Goal: Task Accomplishment & Management: Complete application form

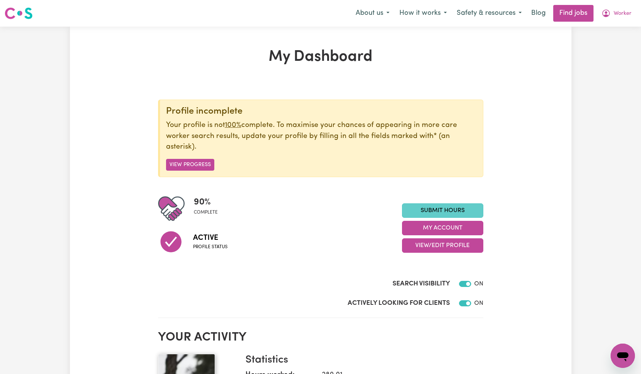
click at [446, 208] on link "Submit Hours" at bounding box center [442, 210] width 81 height 14
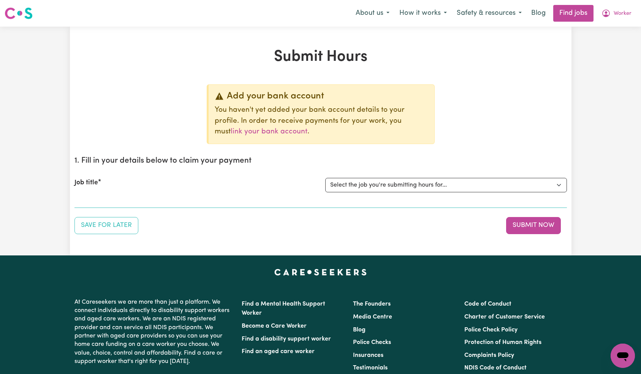
click at [432, 187] on select "Select the job you're submitting hours for... [Tumbi Umbi] Cleaner needed Tumbi…" at bounding box center [446, 185] width 242 height 14
click at [393, 189] on select "Select the job you're submitting hours for... [Tumbi Umbi] Cleaner needed Tumbi…" at bounding box center [446, 185] width 242 height 14
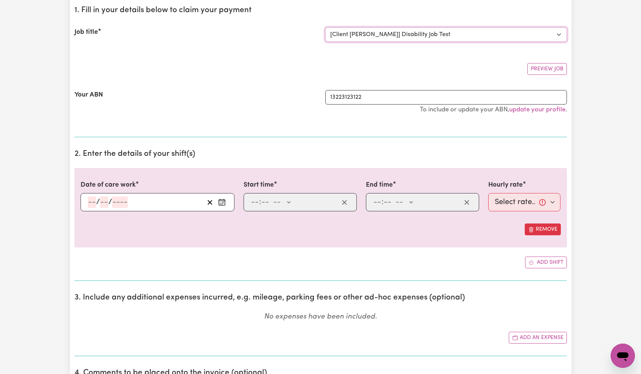
scroll to position [97, 0]
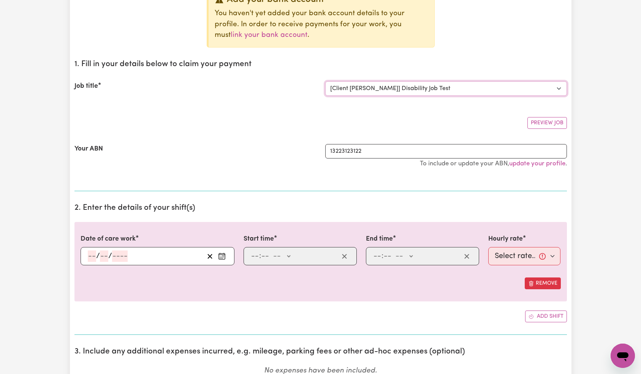
select select "0"
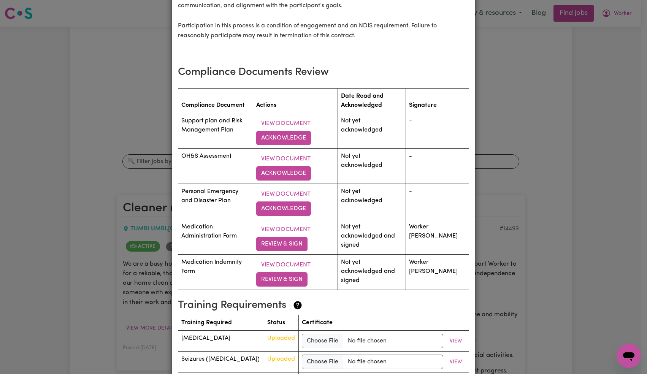
scroll to position [1047, 0]
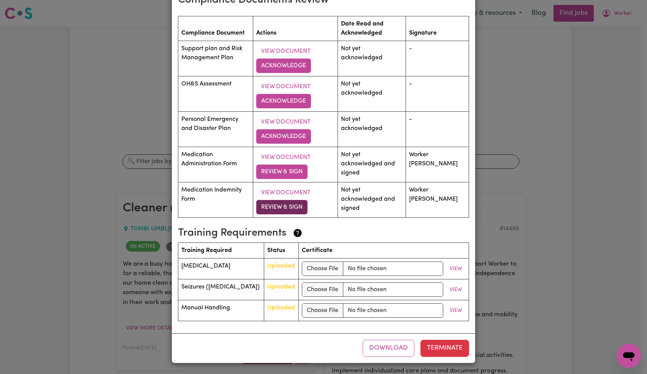
click at [297, 209] on button "Review & Sign" at bounding box center [281, 207] width 51 height 14
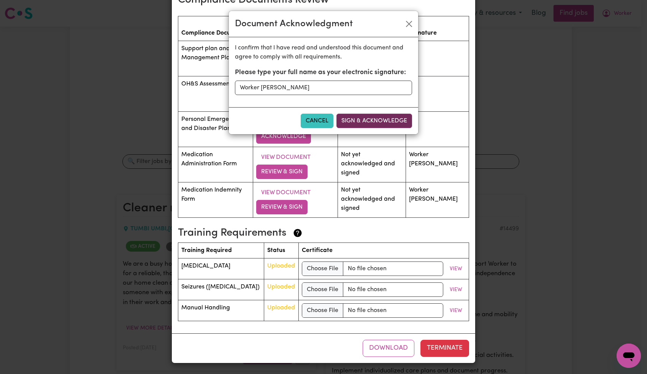
click at [360, 121] on button "Sign & Acknowledge" at bounding box center [374, 121] width 76 height 14
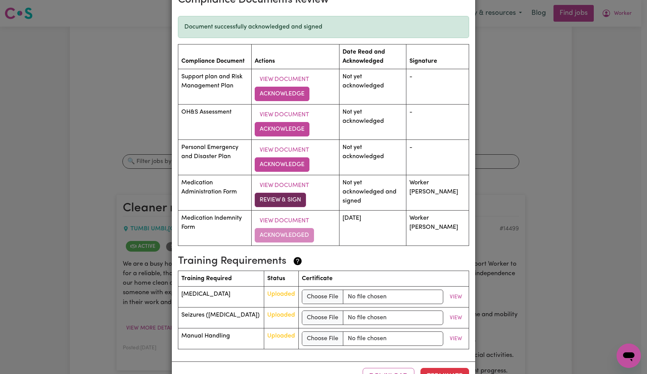
click at [290, 198] on button "Review & Sign" at bounding box center [280, 200] width 51 height 14
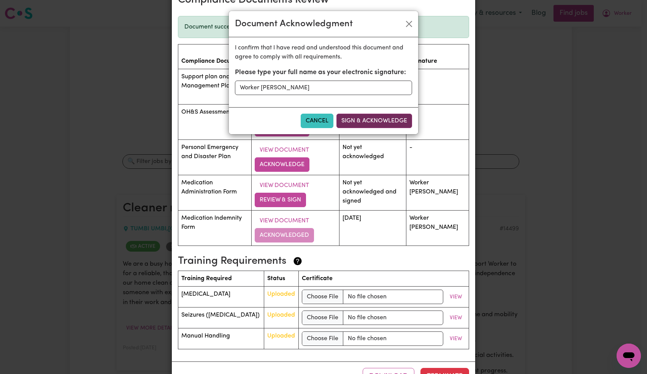
click at [374, 121] on button "Sign & Acknowledge" at bounding box center [374, 121] width 76 height 14
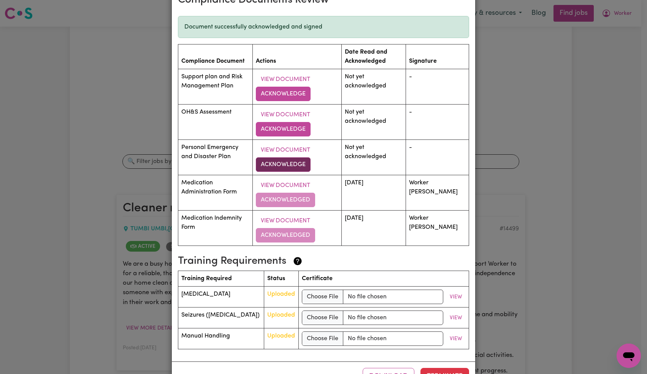
click at [301, 164] on button "Acknowledge" at bounding box center [283, 164] width 55 height 14
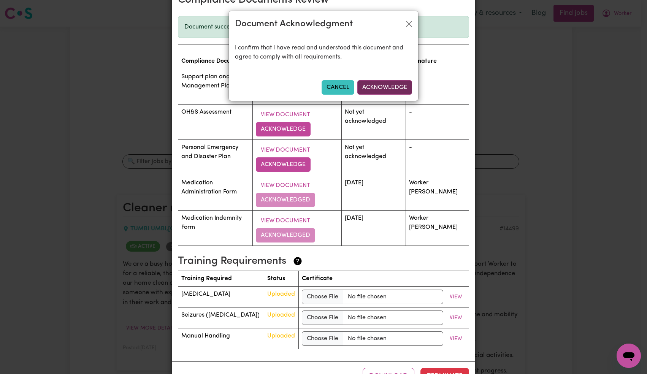
click at [390, 92] on button "Acknowledge" at bounding box center [384, 87] width 55 height 14
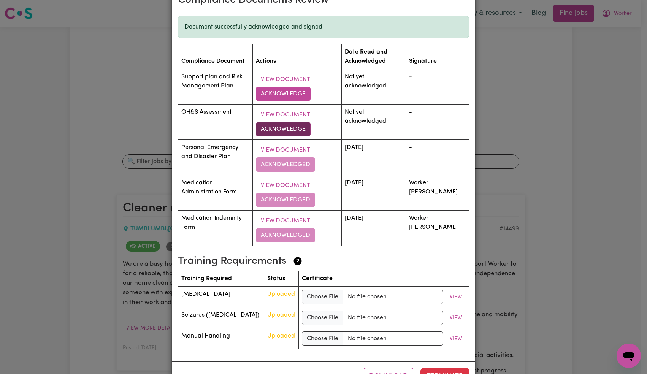
click at [291, 128] on button "Acknowledge" at bounding box center [283, 129] width 55 height 14
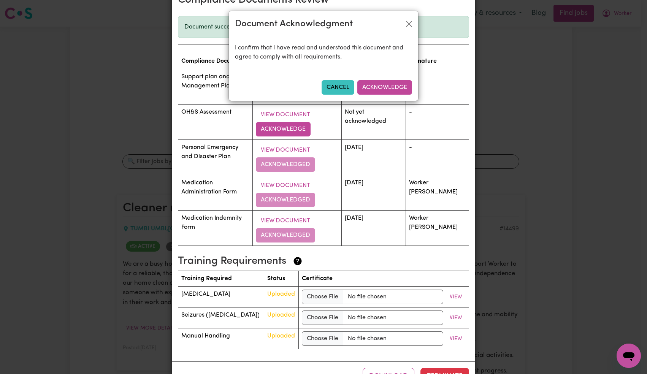
click at [374, 91] on button "Acknowledge" at bounding box center [384, 87] width 55 height 14
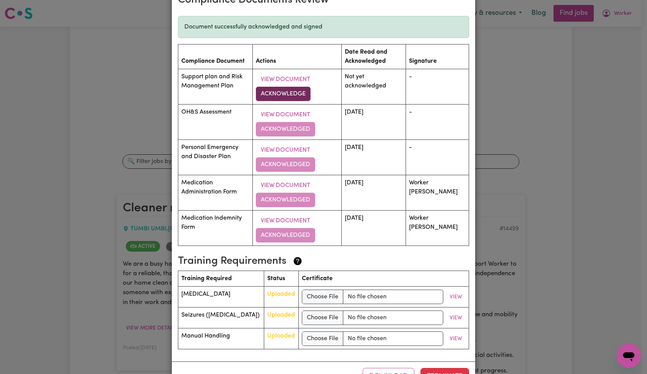
click at [297, 93] on button "Acknowledge" at bounding box center [283, 94] width 55 height 14
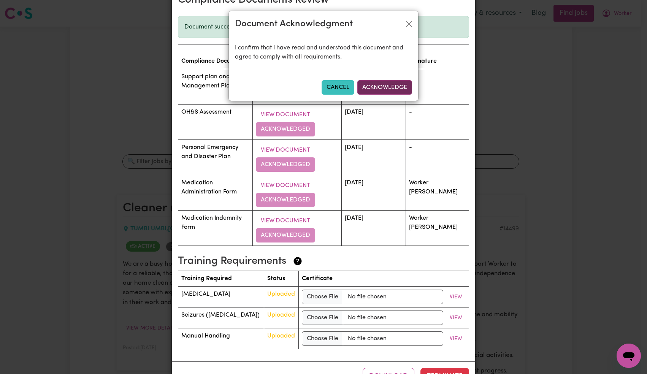
click at [383, 84] on button "Acknowledge" at bounding box center [384, 87] width 55 height 14
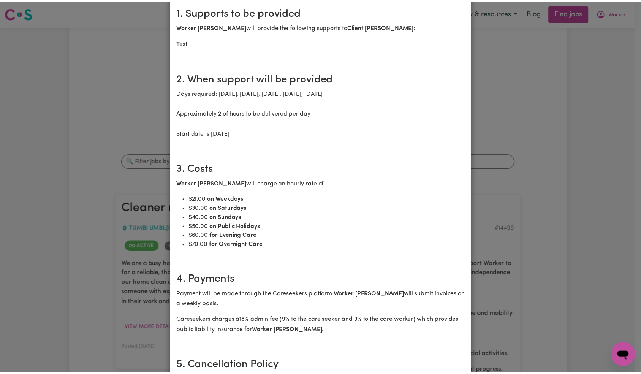
scroll to position [0, 0]
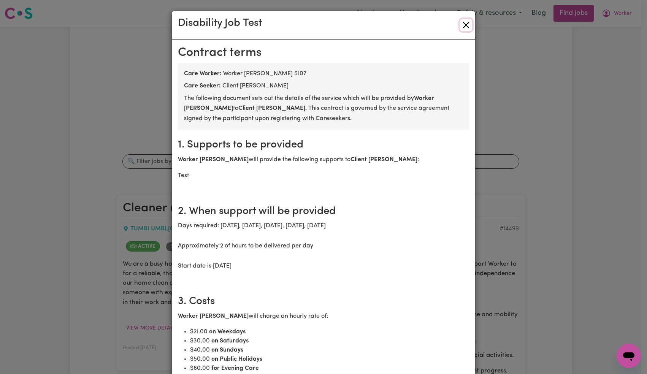
click at [463, 26] on button "Close" at bounding box center [466, 25] width 12 height 12
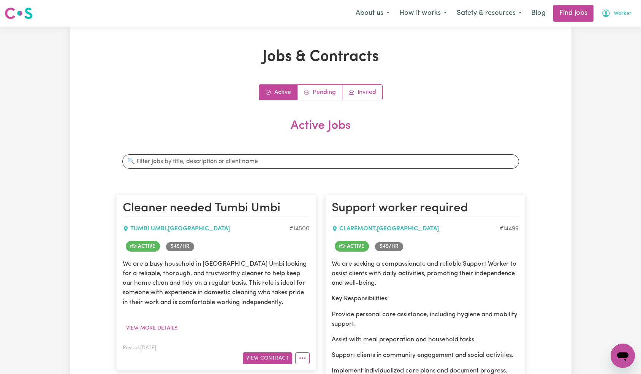
click at [611, 15] on icon "My Account" at bounding box center [606, 13] width 9 height 9
click at [606, 33] on link "My Account" at bounding box center [606, 29] width 60 height 14
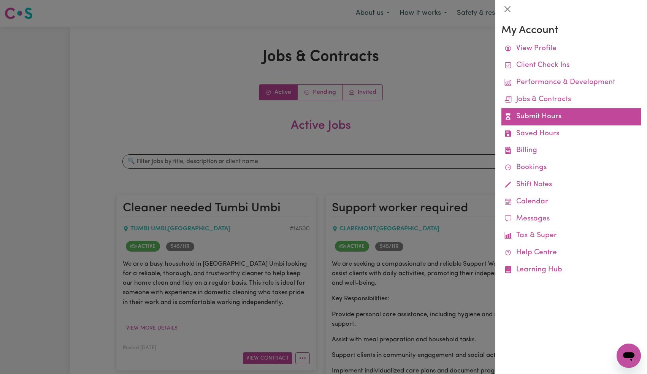
click at [532, 121] on link "Submit Hours" at bounding box center [571, 116] width 140 height 17
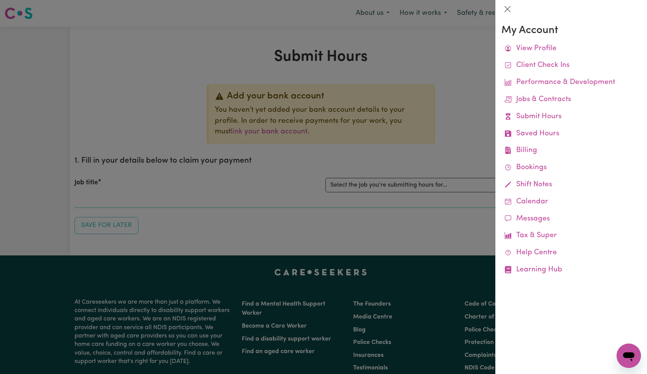
click at [418, 175] on div at bounding box center [323, 187] width 647 height 374
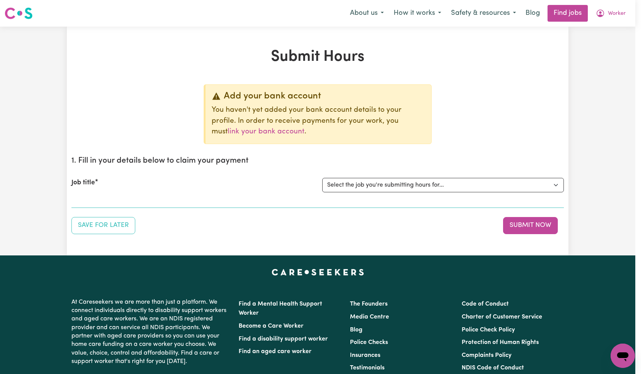
click at [399, 189] on select "Select the job you're submitting hours for... [Tumbi Umbi] Cleaner needed Tumbi…" at bounding box center [443, 185] width 242 height 14
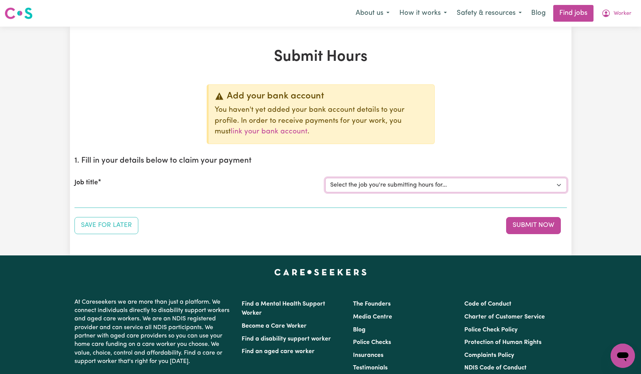
select select "5953"
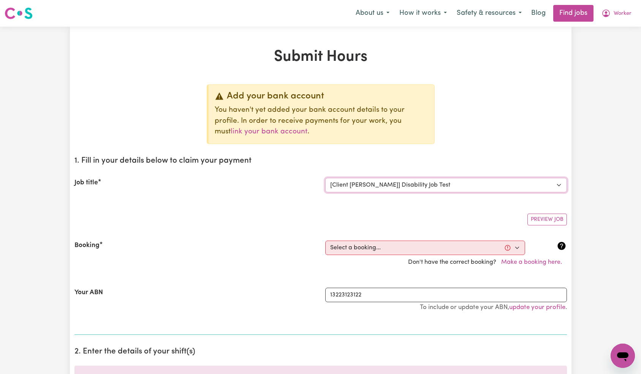
scroll to position [9, 0]
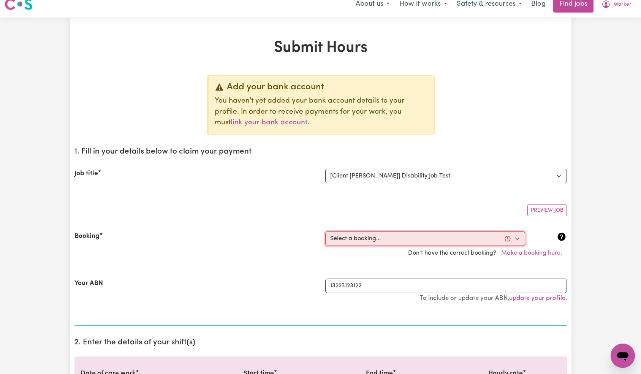
click at [376, 238] on select "Select a booking... [DATE] 05:30pm to 05:35pm (RECURRING) [DATE] 05:30pm to 05:…" at bounding box center [425, 239] width 200 height 14
select select "349934"
type input "[DATE]"
type input "16"
type input "9"
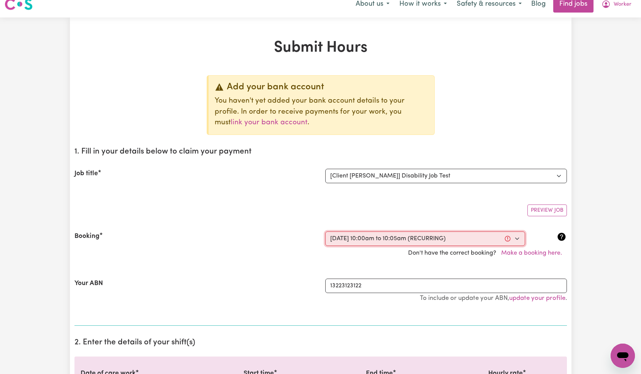
type input "2025"
type input "10:00"
type input "10"
type input "0"
select select "am"
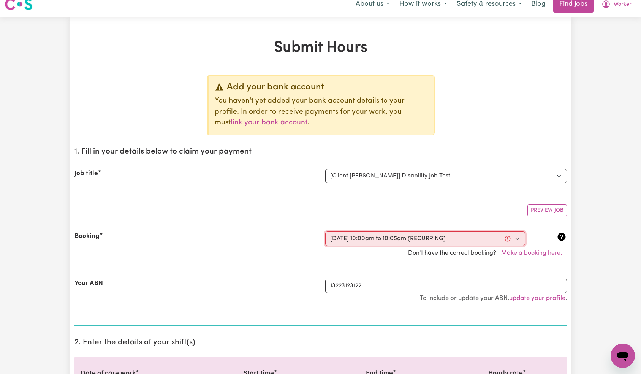
type input "10:05"
type input "10"
type input "5"
select select "am"
select select "21-Weekday"
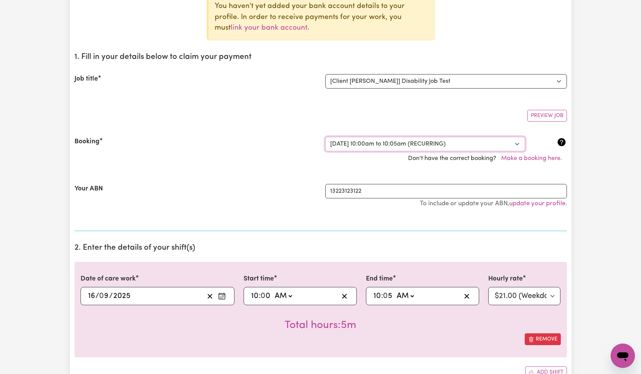
scroll to position [175, 0]
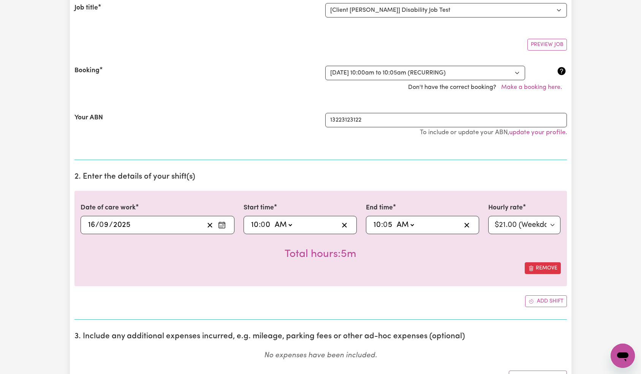
click at [251, 222] on input "10" at bounding box center [255, 224] width 8 height 11
type input "08:00"
type input "8"
type input "08:05"
type input "8"
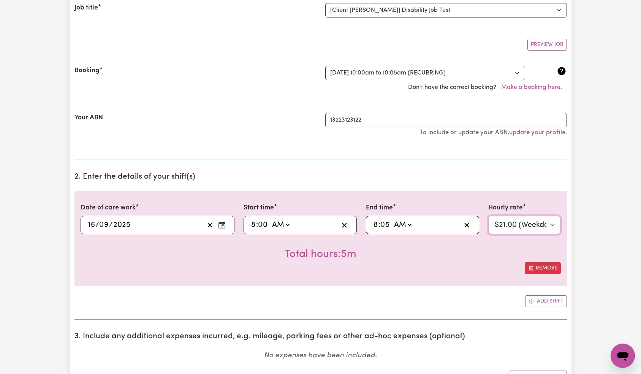
click at [506, 222] on select "Select rate... $21.00 (Weekday) $30.00 ([DATE]) $40.00 ([DATE]) $50.00 (Public …" at bounding box center [524, 225] width 73 height 18
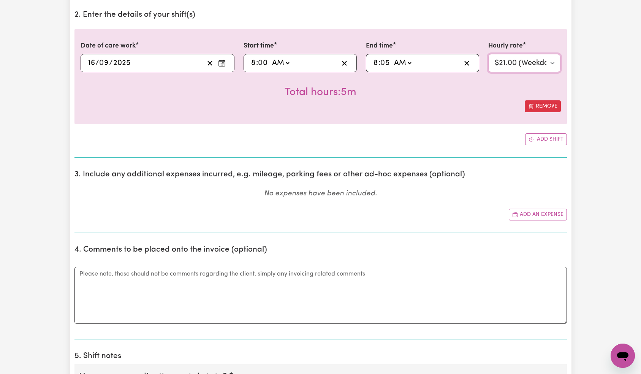
scroll to position [503, 0]
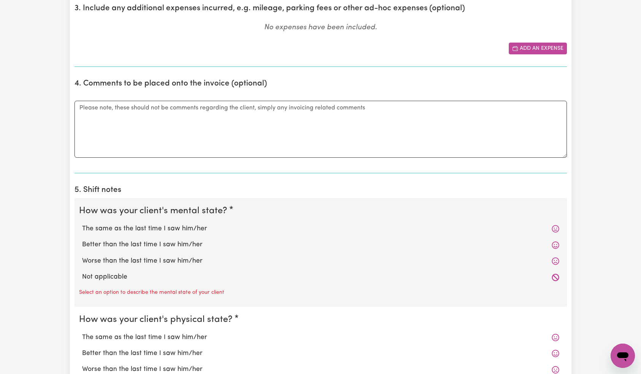
click at [538, 47] on button "Add an expense" at bounding box center [538, 49] width 58 height 12
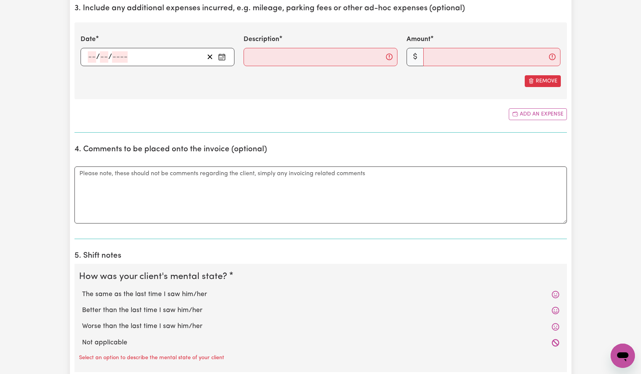
click at [117, 56] on div "/ /" at bounding box center [158, 57] width 154 height 18
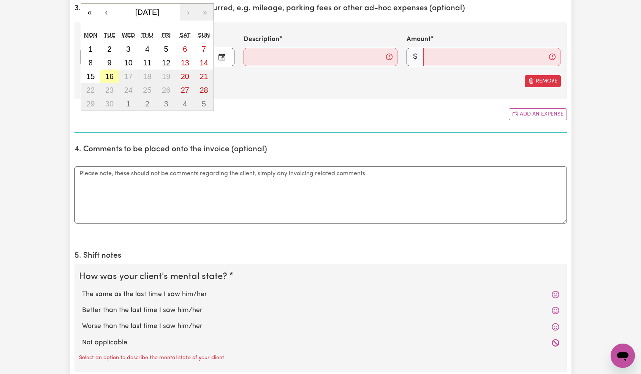
click at [109, 77] on abbr "16" at bounding box center [109, 76] width 8 height 8
type input "[DATE]"
type input "16"
type input "9"
type input "2025"
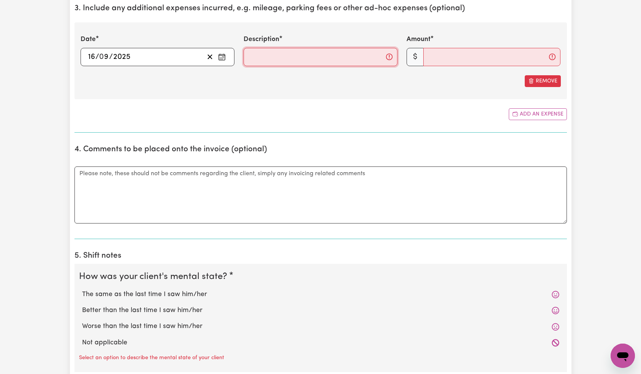
click at [270, 56] on input "Description" at bounding box center [321, 57] width 154 height 18
type input "Test expense"
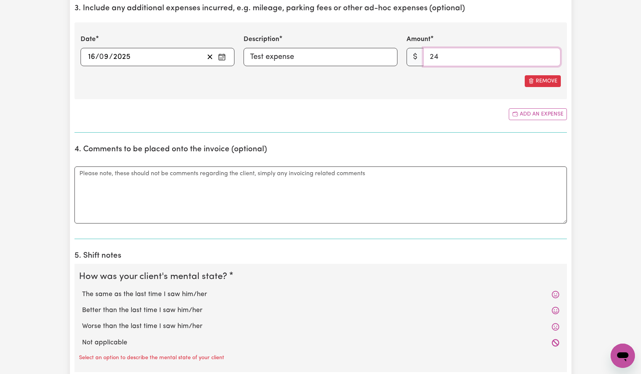
drag, startPoint x: 424, startPoint y: 56, endPoint x: 415, endPoint y: 56, distance: 8.4
click at [415, 56] on div "$ 24" at bounding box center [484, 57] width 154 height 18
type input "25"
click at [336, 109] on div "Add an expense" at bounding box center [321, 114] width 493 height 12
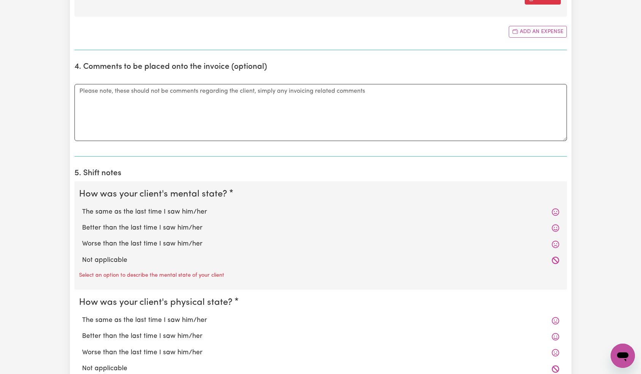
click at [125, 214] on label "The same as the last time I saw him/her" at bounding box center [320, 212] width 477 height 10
click at [82, 207] on input "The same as the last time I saw him/her" at bounding box center [82, 207] width 0 height 0
radio input "true"
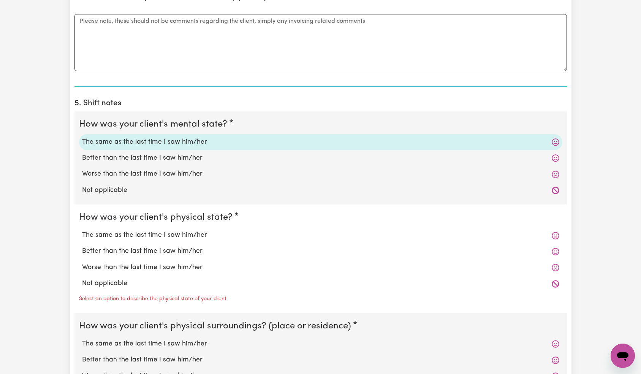
click at [123, 253] on label "Better than the last time I saw him/her" at bounding box center [320, 251] width 477 height 10
click at [82, 246] on input "Better than the last time I saw him/her" at bounding box center [82, 246] width 0 height 0
radio input "true"
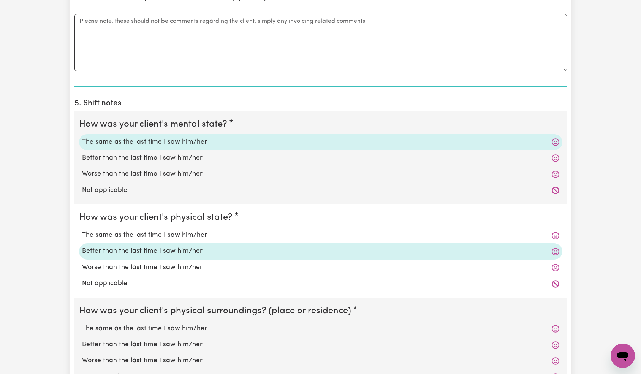
scroll to position [750, 0]
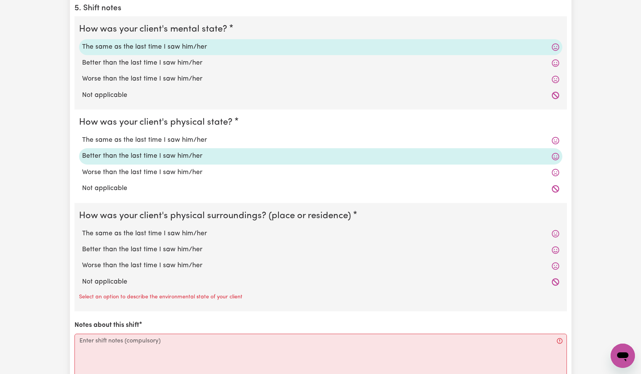
click at [119, 266] on label "Worse than the last time I saw him/her" at bounding box center [320, 266] width 477 height 10
click at [82, 261] on input "Worse than the last time I saw him/her" at bounding box center [82, 260] width 0 height 0
radio input "true"
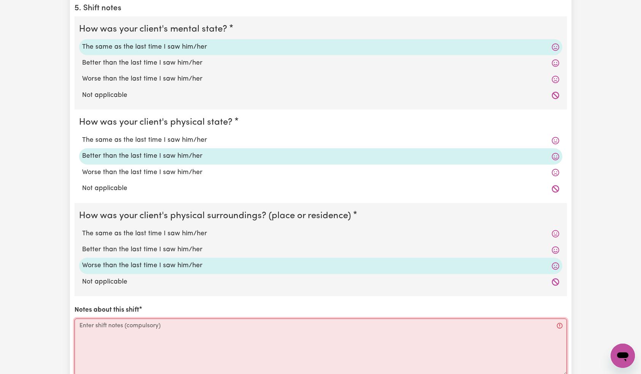
click at [123, 327] on textarea "Notes about this shift" at bounding box center [321, 347] width 493 height 57
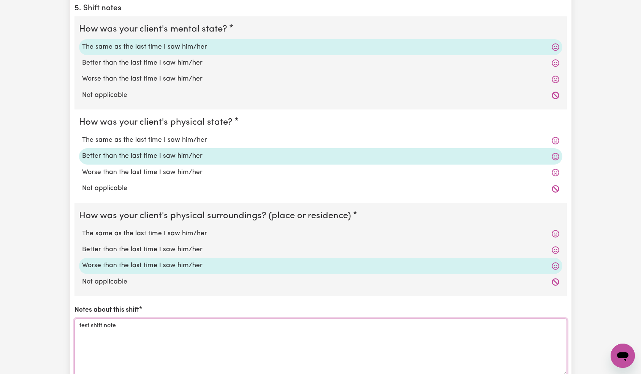
scroll to position [978, 0]
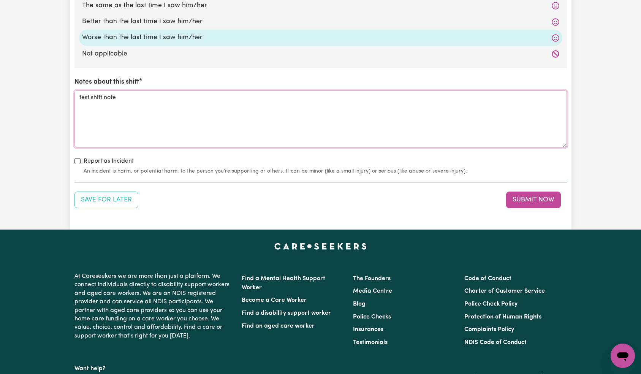
type textarea "test shift note"
click at [547, 203] on button "Submit Now" at bounding box center [533, 200] width 55 height 17
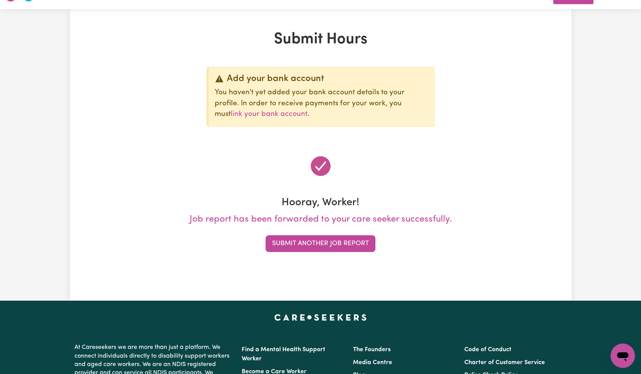
scroll to position [0, 0]
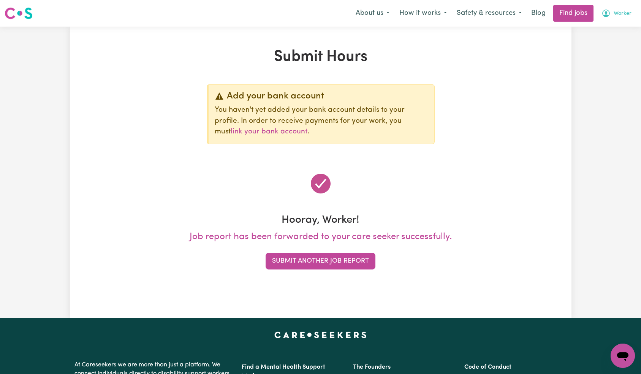
click at [613, 17] on button "Worker" at bounding box center [617, 13] width 40 height 16
click at [609, 28] on link "My Account" at bounding box center [606, 29] width 60 height 14
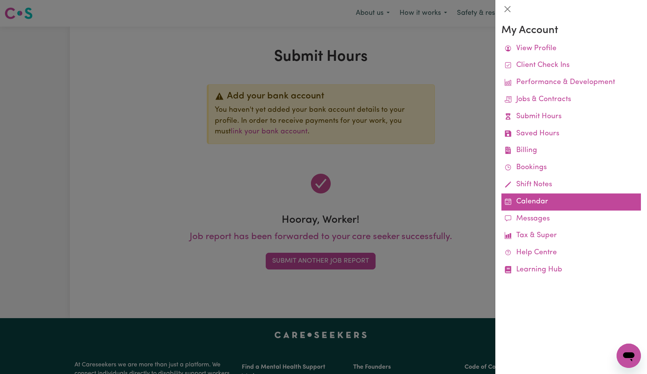
click at [520, 201] on link "Calendar" at bounding box center [571, 201] width 140 height 17
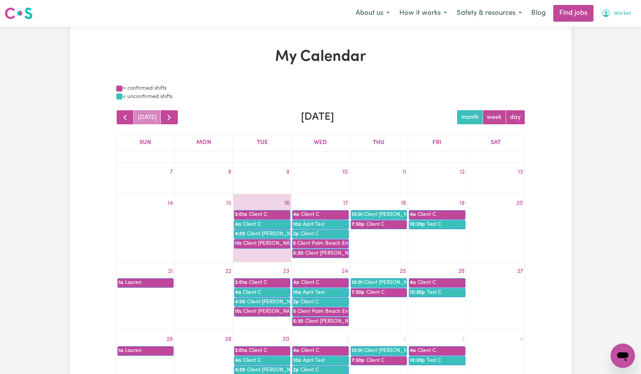
click at [615, 15] on span "Worker" at bounding box center [623, 14] width 18 height 8
click at [618, 33] on link "My Account" at bounding box center [606, 29] width 60 height 14
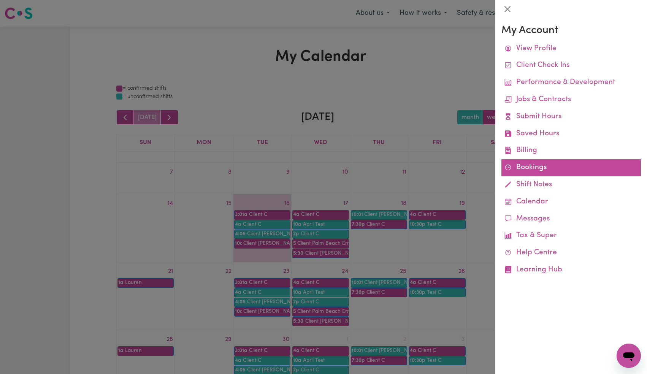
click at [521, 165] on link "Bookings" at bounding box center [571, 167] width 140 height 17
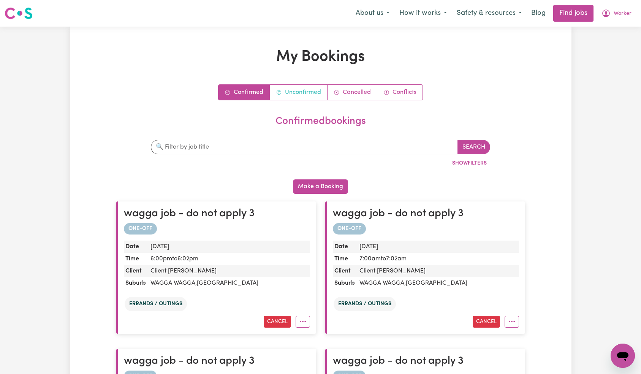
click at [301, 95] on link "Unconfirmed" at bounding box center [299, 92] width 58 height 15
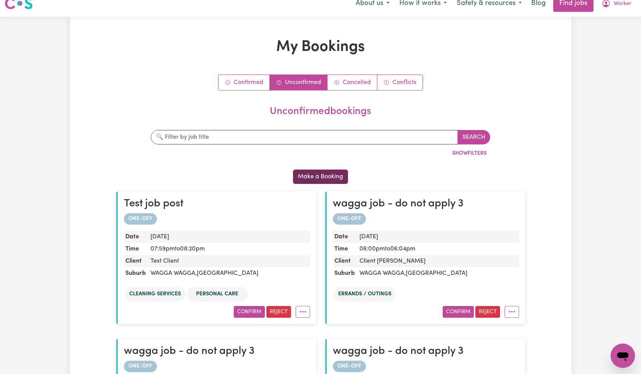
scroll to position [15, 0]
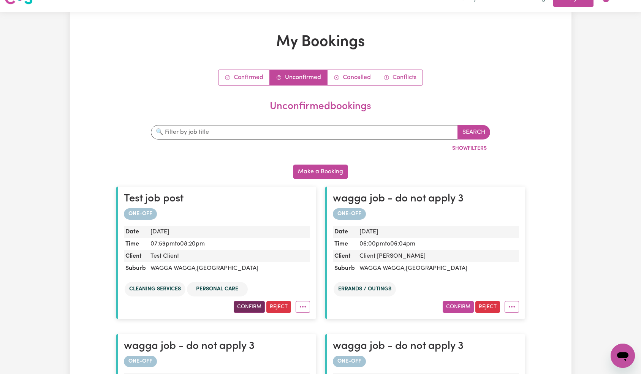
click at [254, 306] on button "Confirm" at bounding box center [249, 307] width 31 height 12
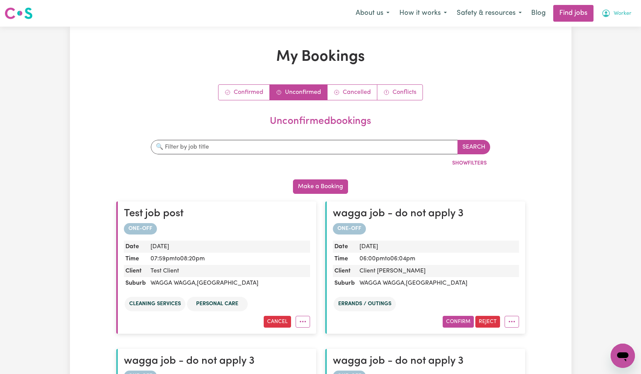
click at [621, 12] on span "Worker" at bounding box center [623, 14] width 18 height 8
click at [604, 30] on link "My Account" at bounding box center [606, 29] width 60 height 14
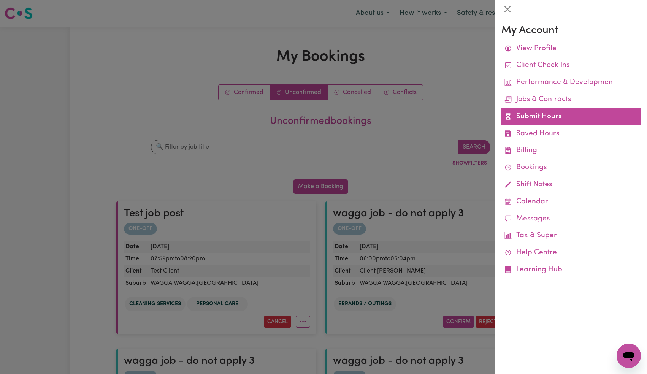
click at [539, 113] on link "Submit Hours" at bounding box center [571, 116] width 140 height 17
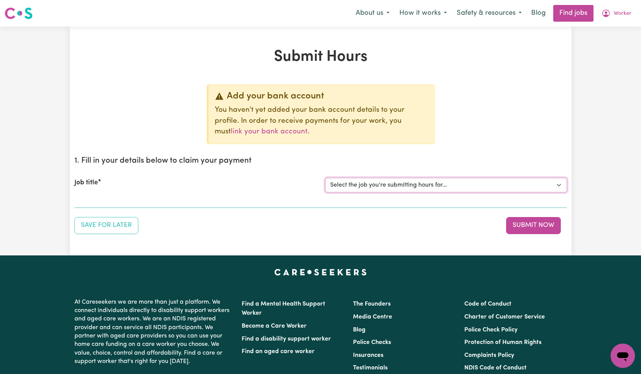
click at [391, 182] on select "Select the job you're submitting hours for... [Tumbi Umbi] Cleaner needed Tumbi…" at bounding box center [446, 185] width 242 height 14
select select "12278"
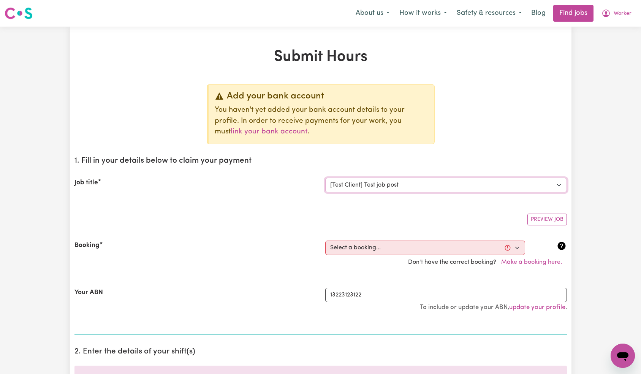
scroll to position [114, 0]
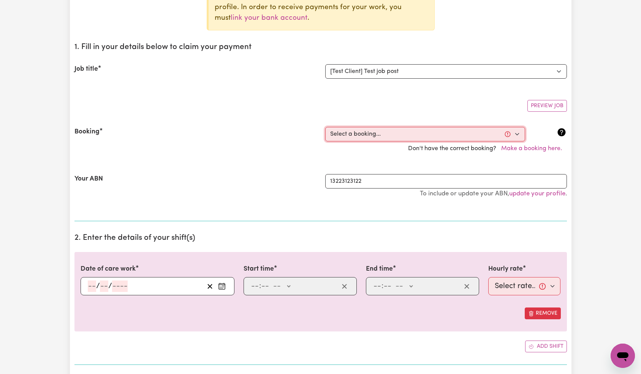
click at [385, 138] on select "Select a booking... [DATE] 07:59pm to 08:20pm (ONE-OFF)" at bounding box center [425, 134] width 200 height 14
select select "365035"
type input "[DATE]"
type input "16"
type input "9"
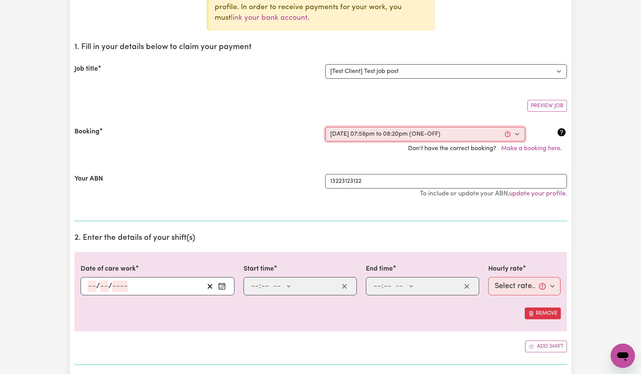
type input "2025"
type input "19:59"
type input "7"
type input "59"
select select "pm"
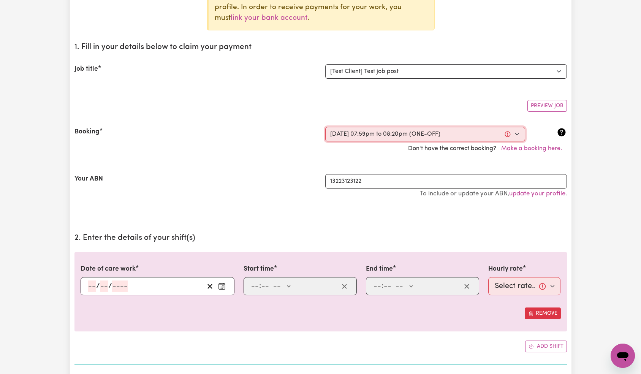
type input "20:20"
type input "8"
type input "20"
select select "pm"
select select "25-Weekday"
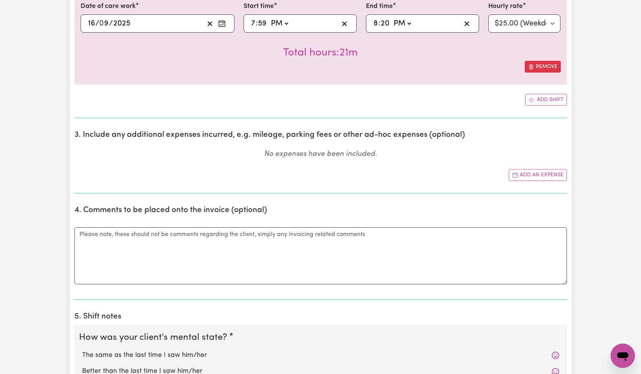
scroll to position [322, 0]
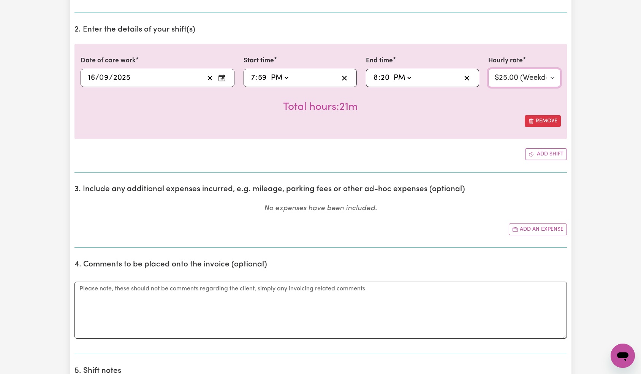
click at [521, 78] on select "Select rate... $25.00 (Weekday)" at bounding box center [524, 78] width 73 height 18
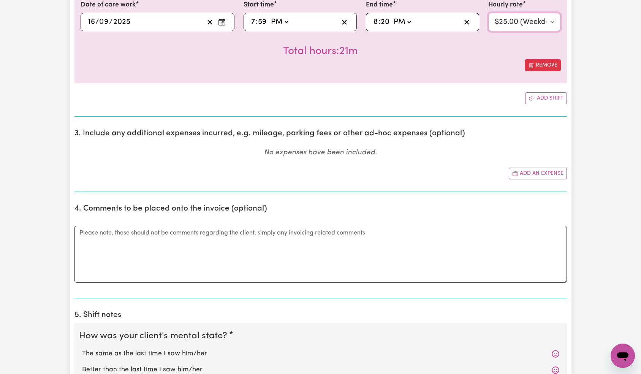
scroll to position [446, 0]
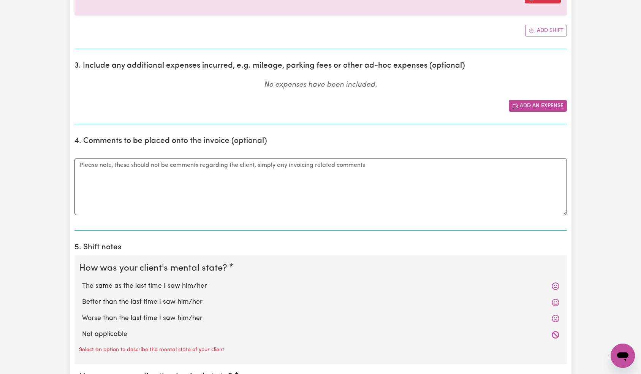
click at [537, 106] on button "Add an expense" at bounding box center [538, 106] width 58 height 12
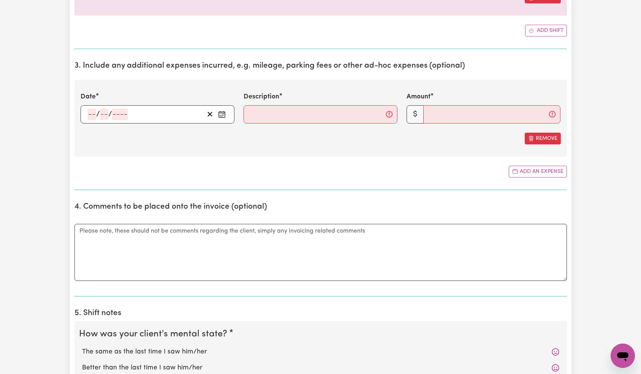
click at [127, 114] on div "/ /" at bounding box center [145, 114] width 117 height 11
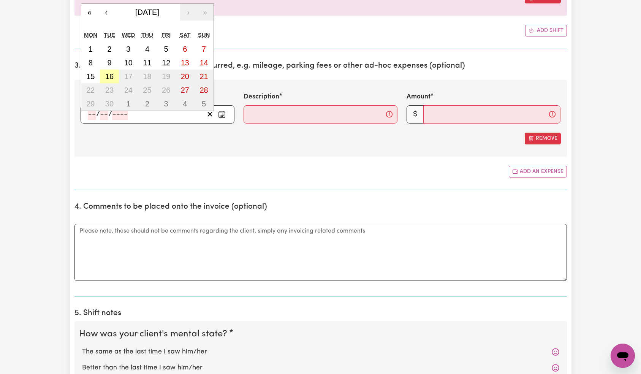
click at [116, 77] on button "16" at bounding box center [109, 77] width 19 height 14
type input "[DATE]"
type input "16"
type input "9"
type input "2025"
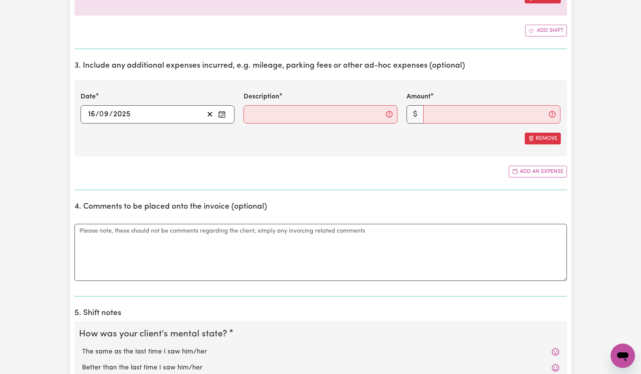
click at [278, 101] on label "Description" at bounding box center [262, 97] width 36 height 10
click at [278, 105] on input "Description" at bounding box center [321, 114] width 154 height 18
click at [289, 115] on input "Description" at bounding box center [321, 114] width 154 height 18
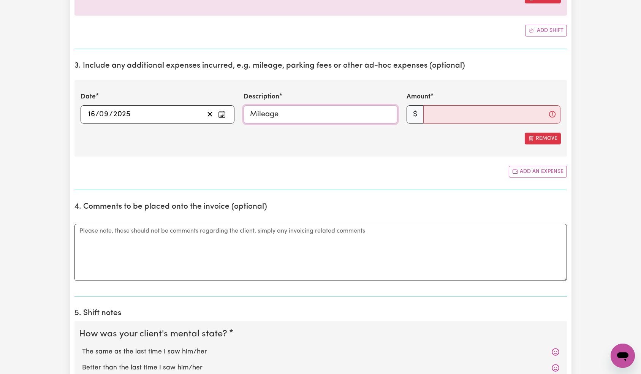
click at [333, 116] on input "Mileage" at bounding box center [321, 114] width 154 height 18
type input "expense"
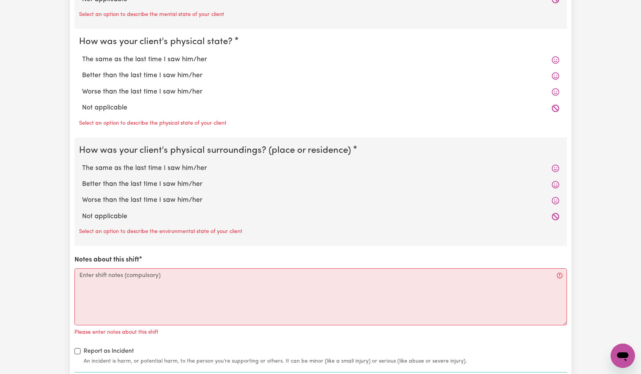
scroll to position [885, 0]
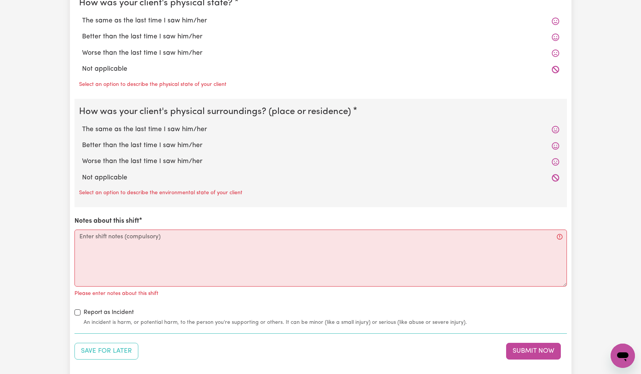
type input "12"
click at [126, 68] on label "Not applicable" at bounding box center [320, 69] width 477 height 10
click at [82, 64] on input "Not applicable" at bounding box center [82, 64] width 0 height 0
radio input "true"
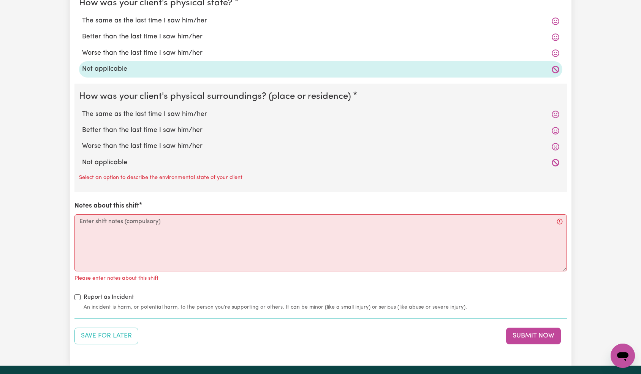
scroll to position [807, 0]
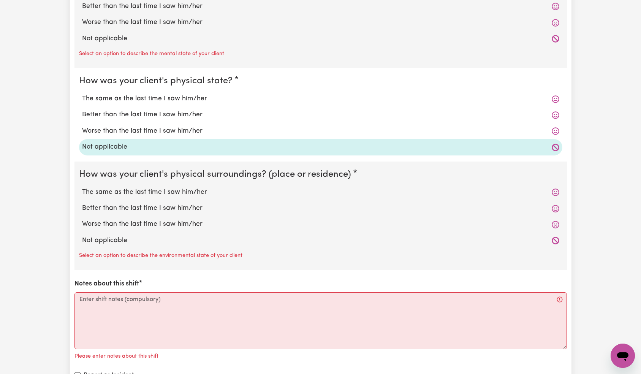
click at [121, 38] on label "Not applicable" at bounding box center [320, 39] width 477 height 10
click at [82, 34] on input "Not applicable" at bounding box center [82, 33] width 0 height 0
radio input "true"
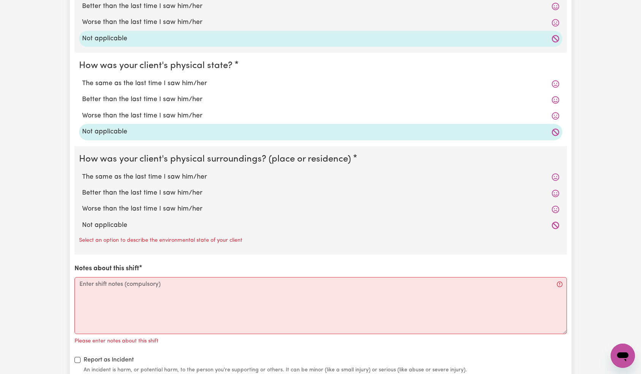
drag, startPoint x: 135, startPoint y: 192, endPoint x: 144, endPoint y: 197, distance: 10.2
click at [135, 191] on label "Better than the last time I saw him/her" at bounding box center [320, 193] width 477 height 10
click at [82, 188] on input "Better than the last time I saw him/her" at bounding box center [82, 188] width 0 height 0
radio input "true"
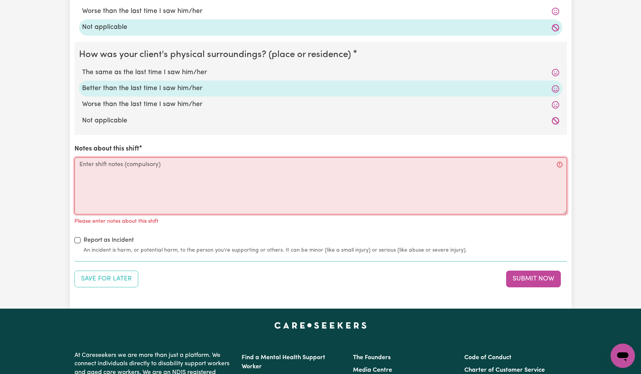
click at [161, 184] on textarea "Notes about this shift" at bounding box center [321, 185] width 493 height 57
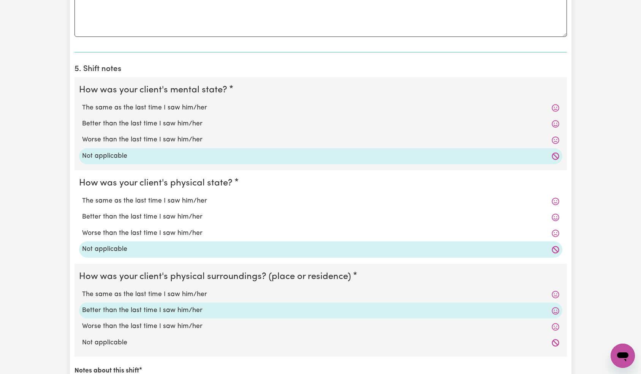
scroll to position [417, 0]
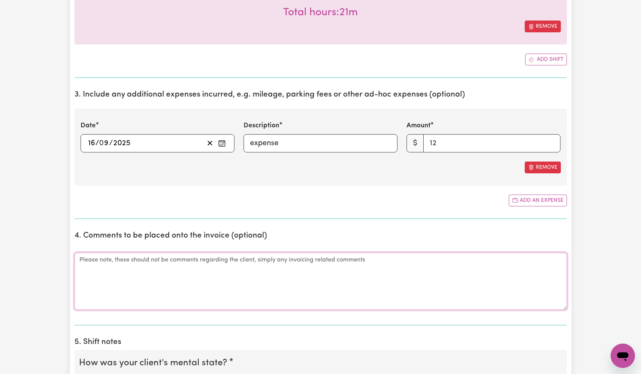
click at [348, 271] on textarea "Comments" at bounding box center [321, 281] width 493 height 57
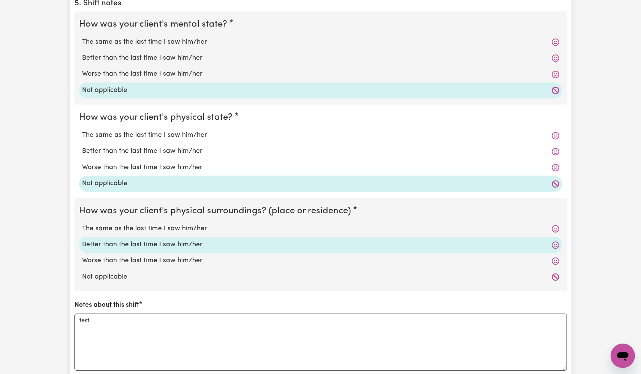
scroll to position [794, 0]
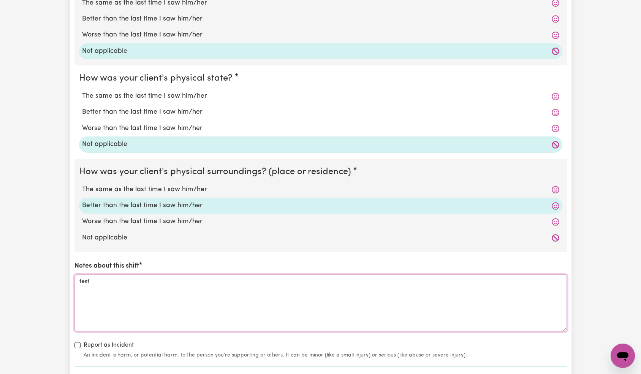
click at [241, 296] on textarea "test" at bounding box center [321, 302] width 493 height 57
type textarea "test shift note"
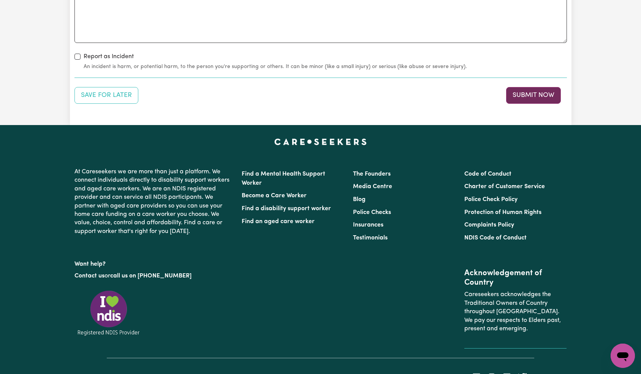
click at [543, 95] on button "Submit Now" at bounding box center [533, 95] width 55 height 17
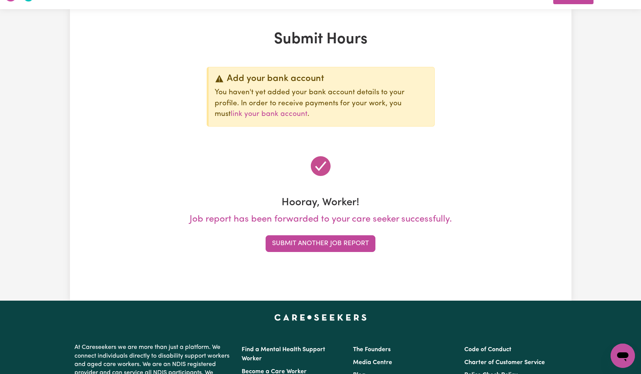
scroll to position [0, 0]
